Goal: Task Accomplishment & Management: Manage account settings

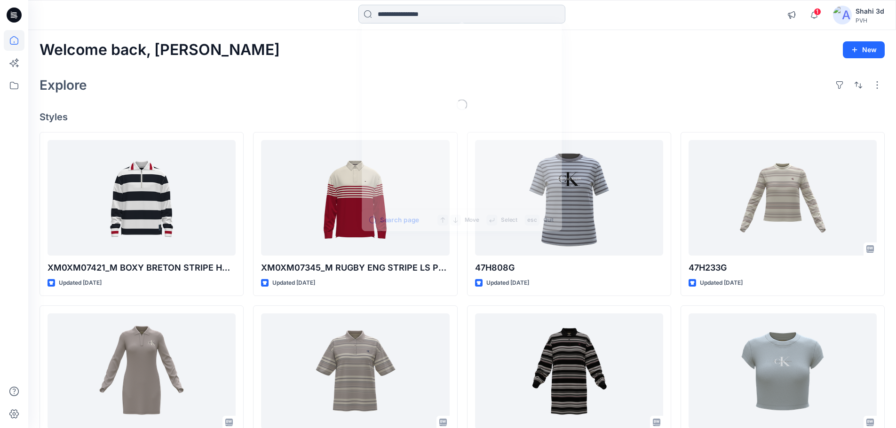
click at [400, 13] on input at bounding box center [461, 14] width 207 height 19
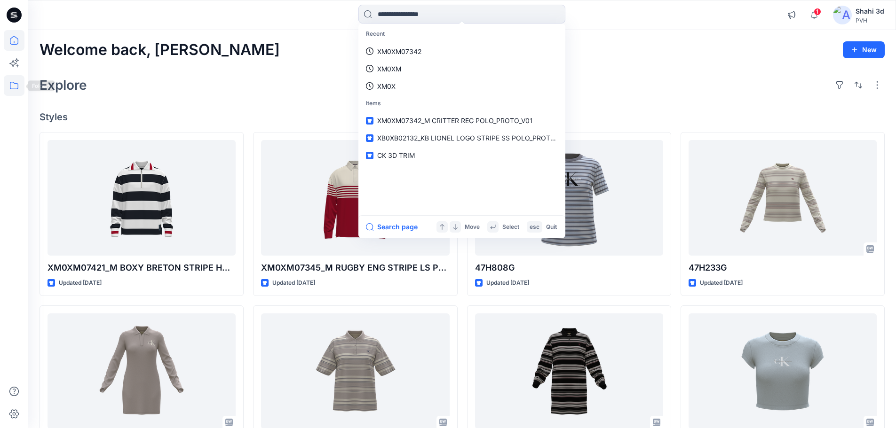
click at [14, 89] on icon at bounding box center [14, 86] width 8 height 8
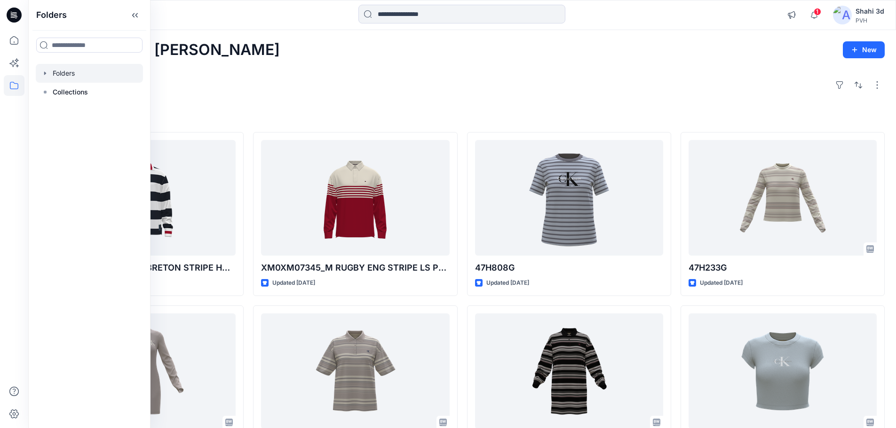
click at [80, 73] on div at bounding box center [89, 73] width 107 height 19
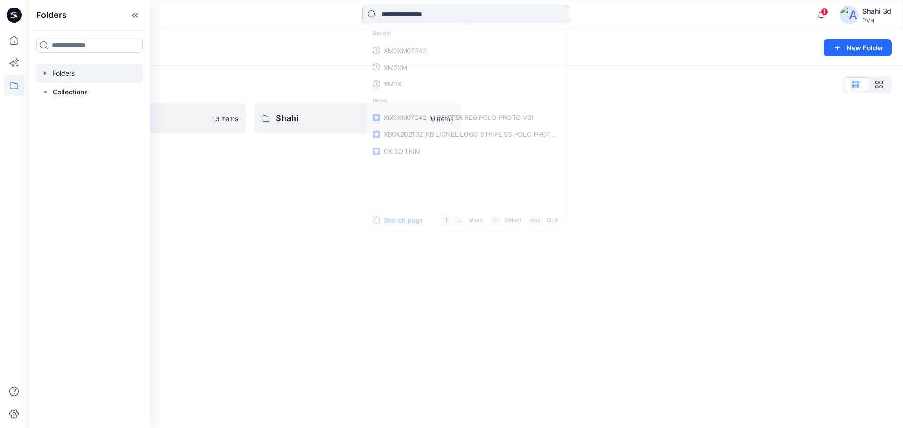
click at [419, 11] on input at bounding box center [465, 14] width 207 height 19
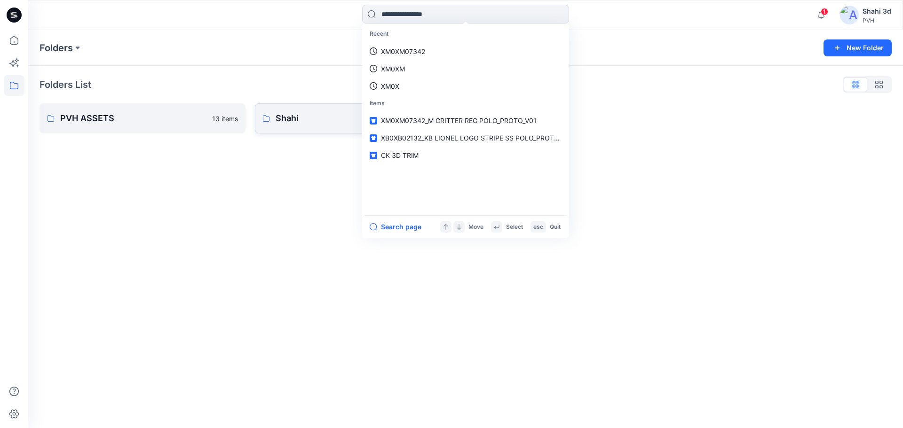
click at [311, 123] on p "Shahi" at bounding box center [351, 118] width 150 height 13
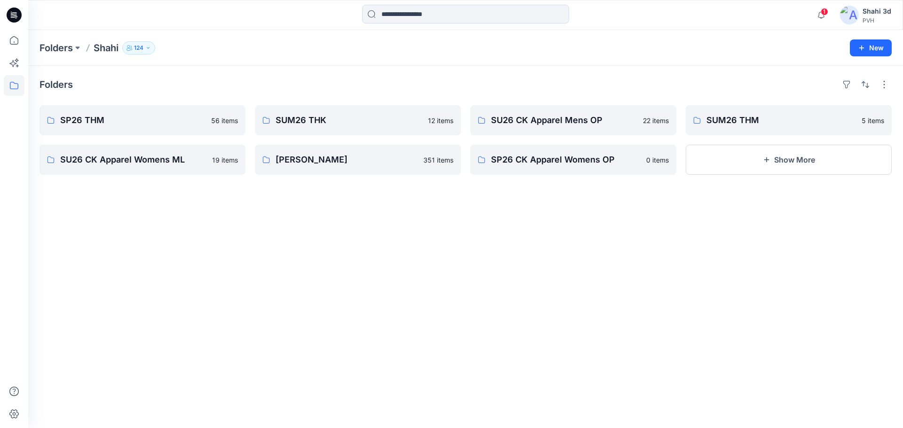
drag, startPoint x: 780, startPoint y: 162, endPoint x: 770, endPoint y: 185, distance: 25.1
click at [774, 181] on div "Folders SP26 THM 56 items SU26 CK Apparel Womens ML 19 items SUM26 THK 12 items…" at bounding box center [465, 247] width 875 height 363
click at [757, 160] on button "Show More" at bounding box center [789, 160] width 206 height 30
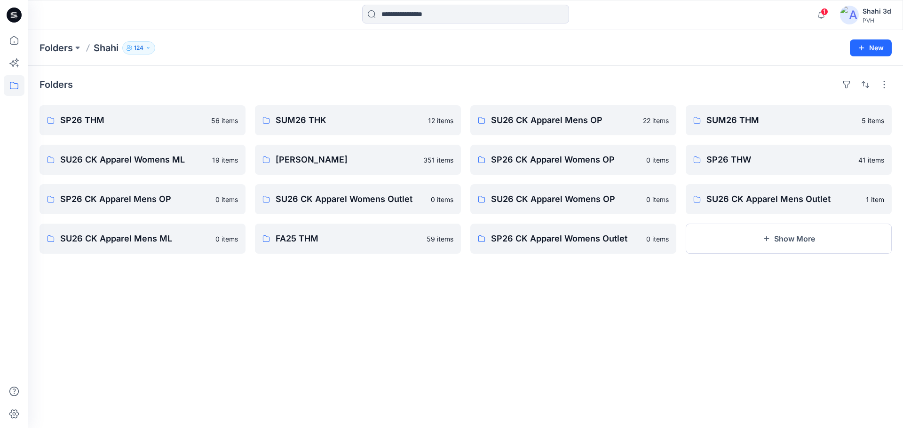
drag, startPoint x: 871, startPoint y: 46, endPoint x: 900, endPoint y: 140, distance: 97.9
click at [872, 46] on button "New" at bounding box center [871, 47] width 42 height 17
click at [847, 72] on p "New Style" at bounding box center [842, 71] width 32 height 11
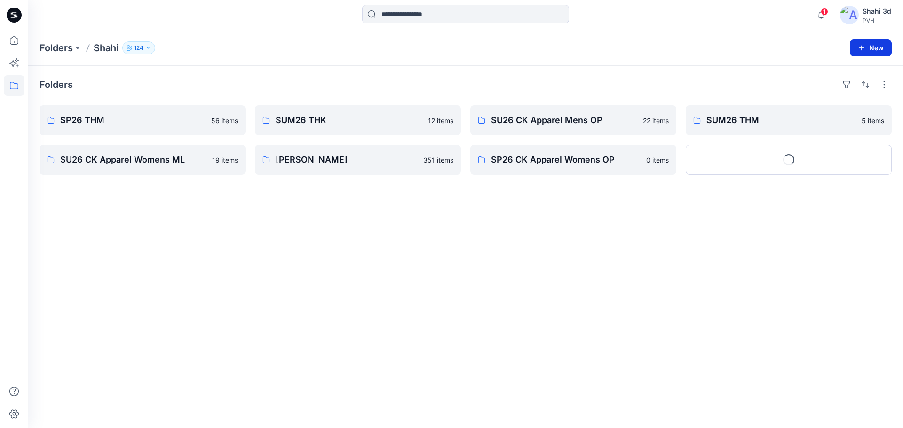
click at [876, 49] on button "New" at bounding box center [871, 47] width 42 height 17
click at [838, 90] on p "New Folder" at bounding box center [843, 90] width 35 height 10
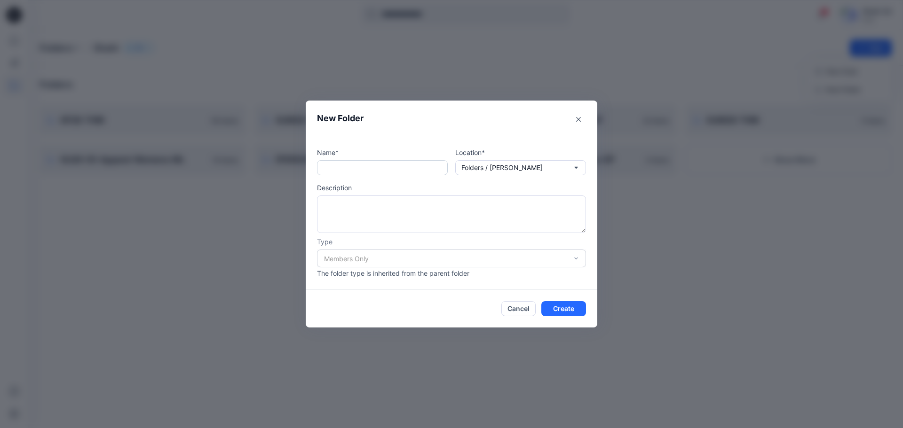
click at [370, 167] on input "text" at bounding box center [382, 167] width 131 height 15
type input "*****"
click at [577, 121] on icon "Close" at bounding box center [578, 119] width 5 height 5
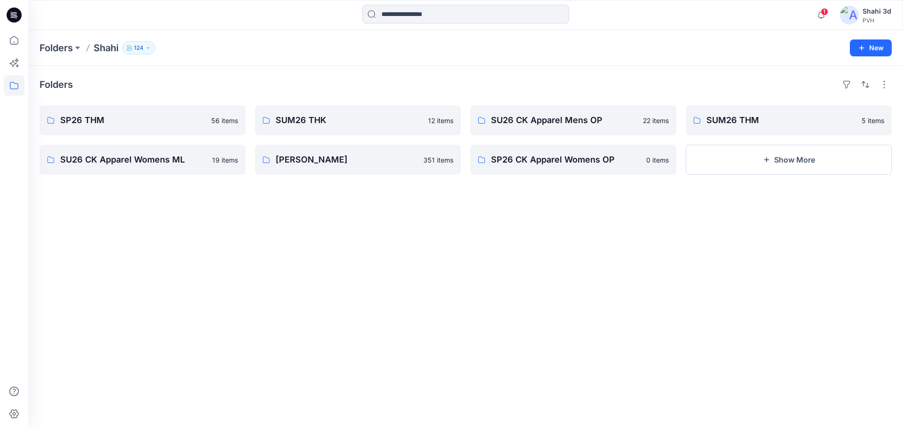
drag, startPoint x: 881, startPoint y: 48, endPoint x: 880, endPoint y: 57, distance: 9.5
click at [881, 49] on button "New" at bounding box center [871, 47] width 42 height 17
click at [834, 90] on p "New Folder" at bounding box center [843, 90] width 35 height 10
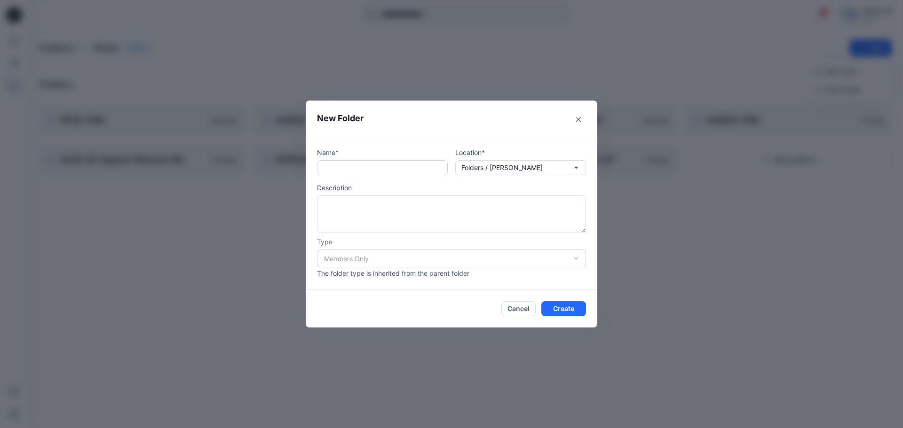
click at [375, 171] on input "text" at bounding box center [382, 167] width 131 height 15
type input "********"
click at [568, 308] on button "Create" at bounding box center [563, 308] width 45 height 15
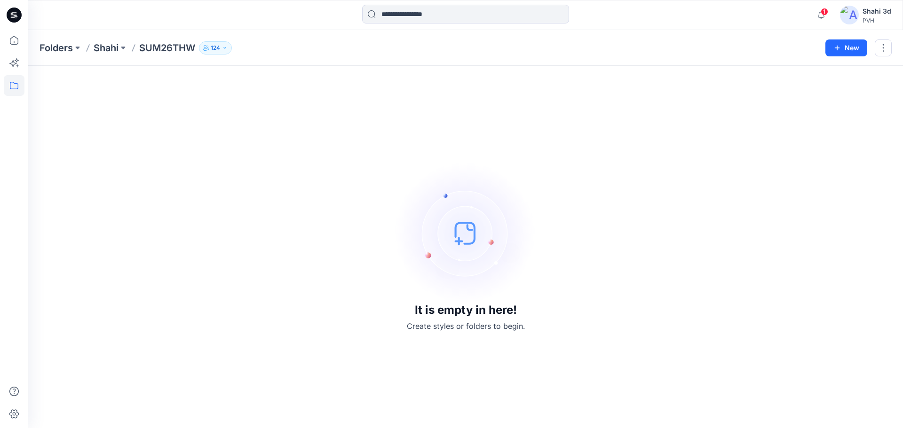
click at [11, 13] on icon at bounding box center [14, 15] width 15 height 15
